Goal: Transaction & Acquisition: Purchase product/service

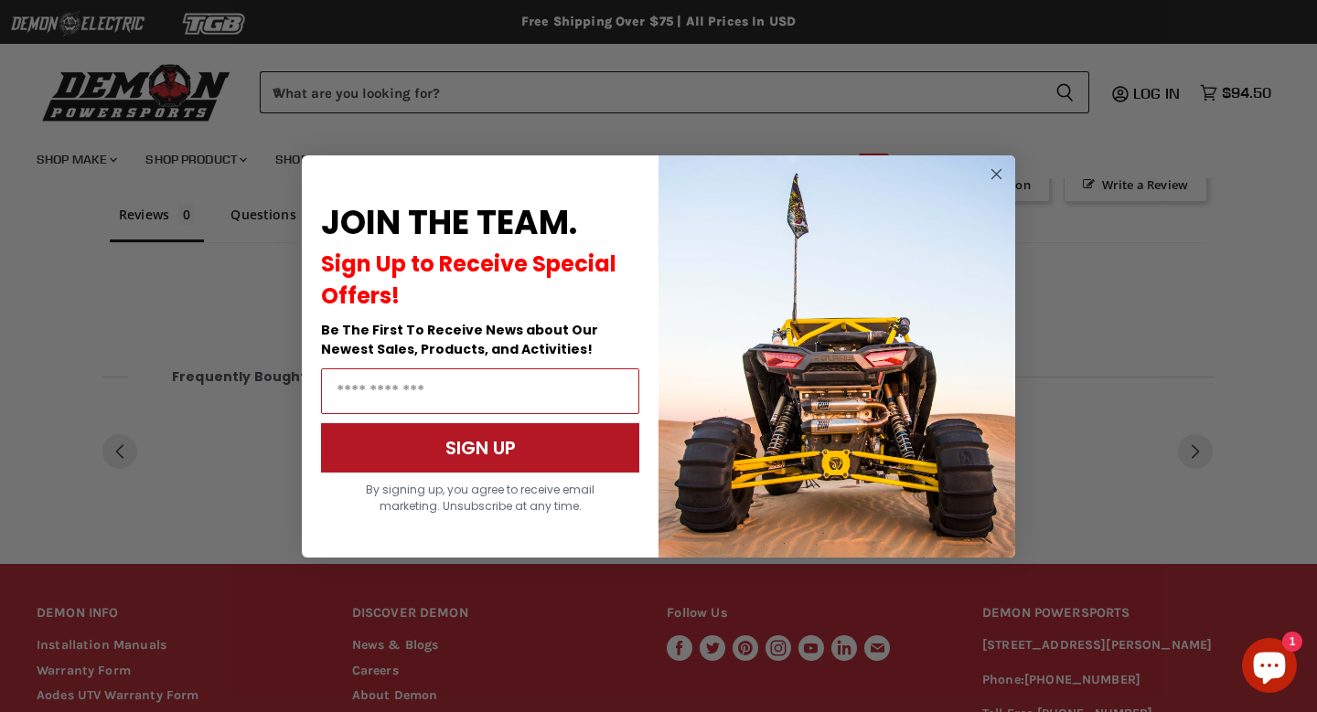
scroll to position [939, 0]
